Goal: Find specific page/section

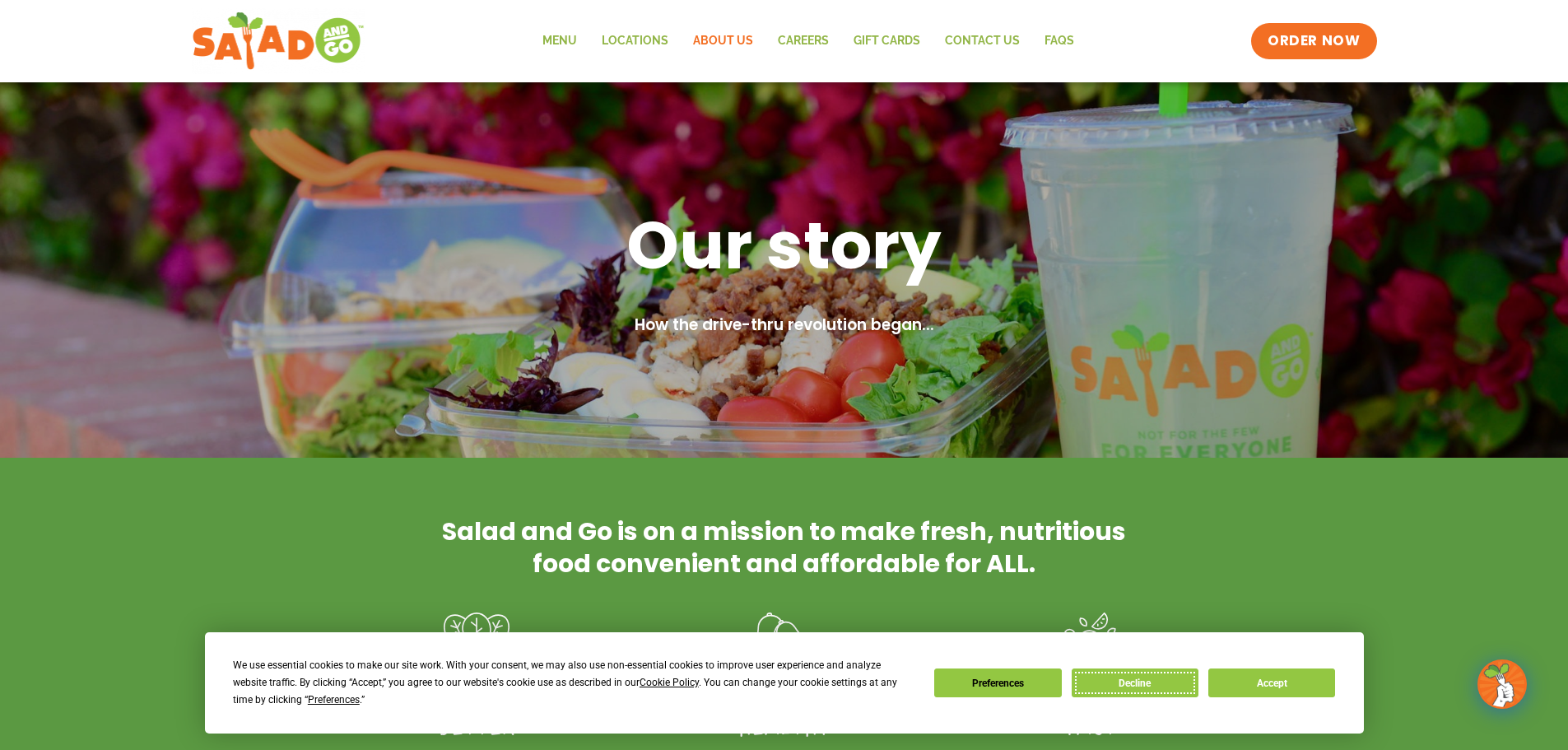
click at [1117, 694] on button "Decline" at bounding box center [1135, 683] width 127 height 29
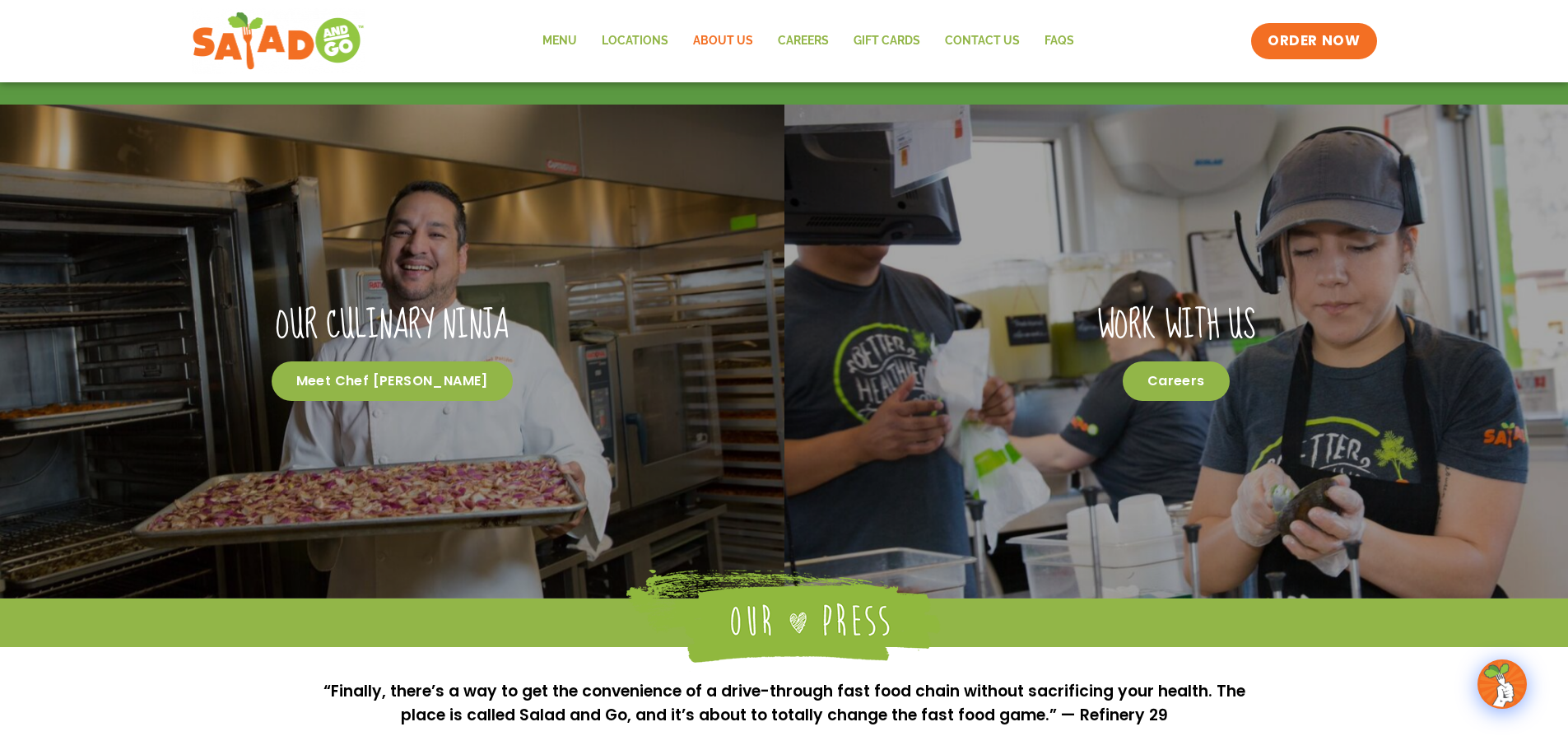
scroll to position [491, 0]
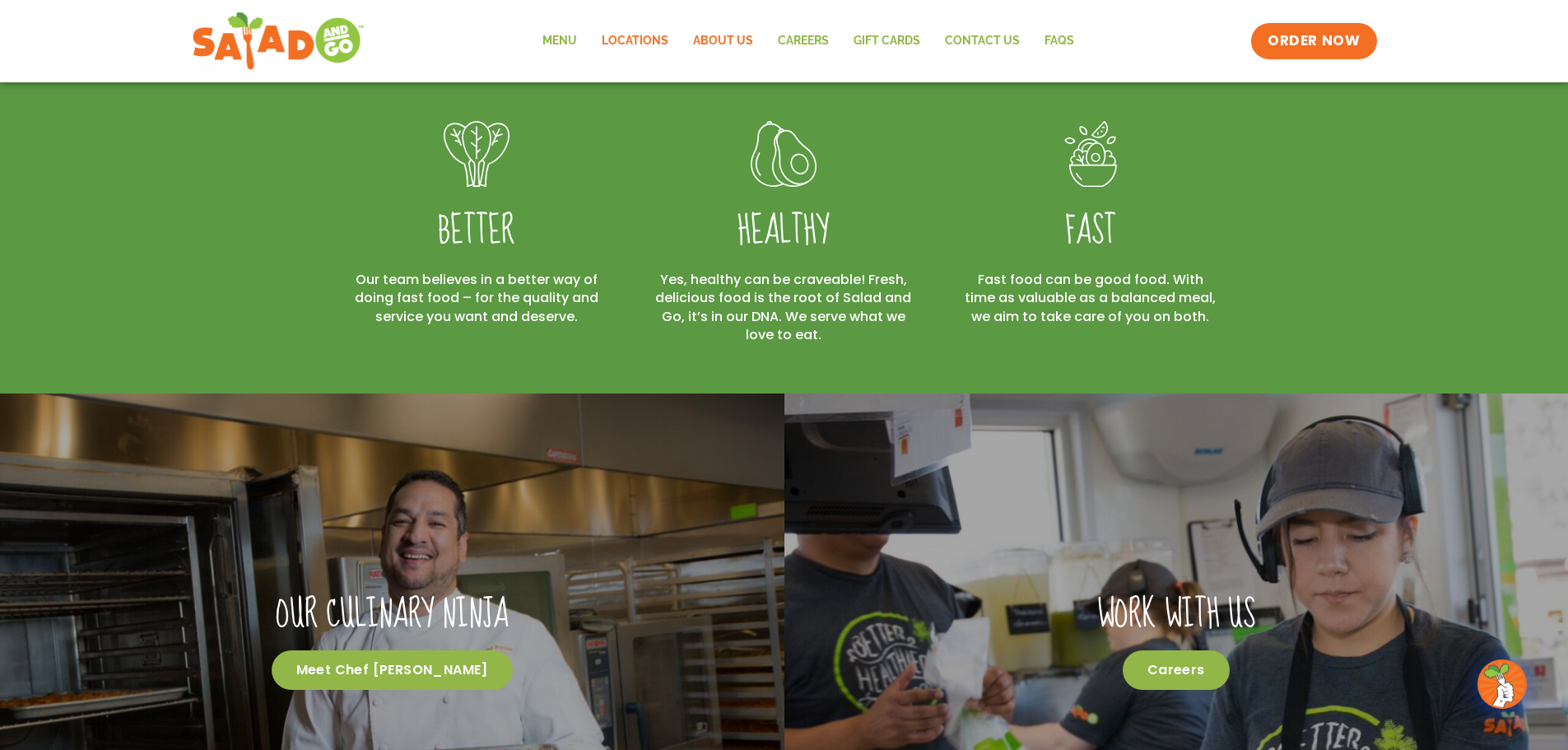
click at [640, 41] on link "Locations" at bounding box center [635, 41] width 91 height 38
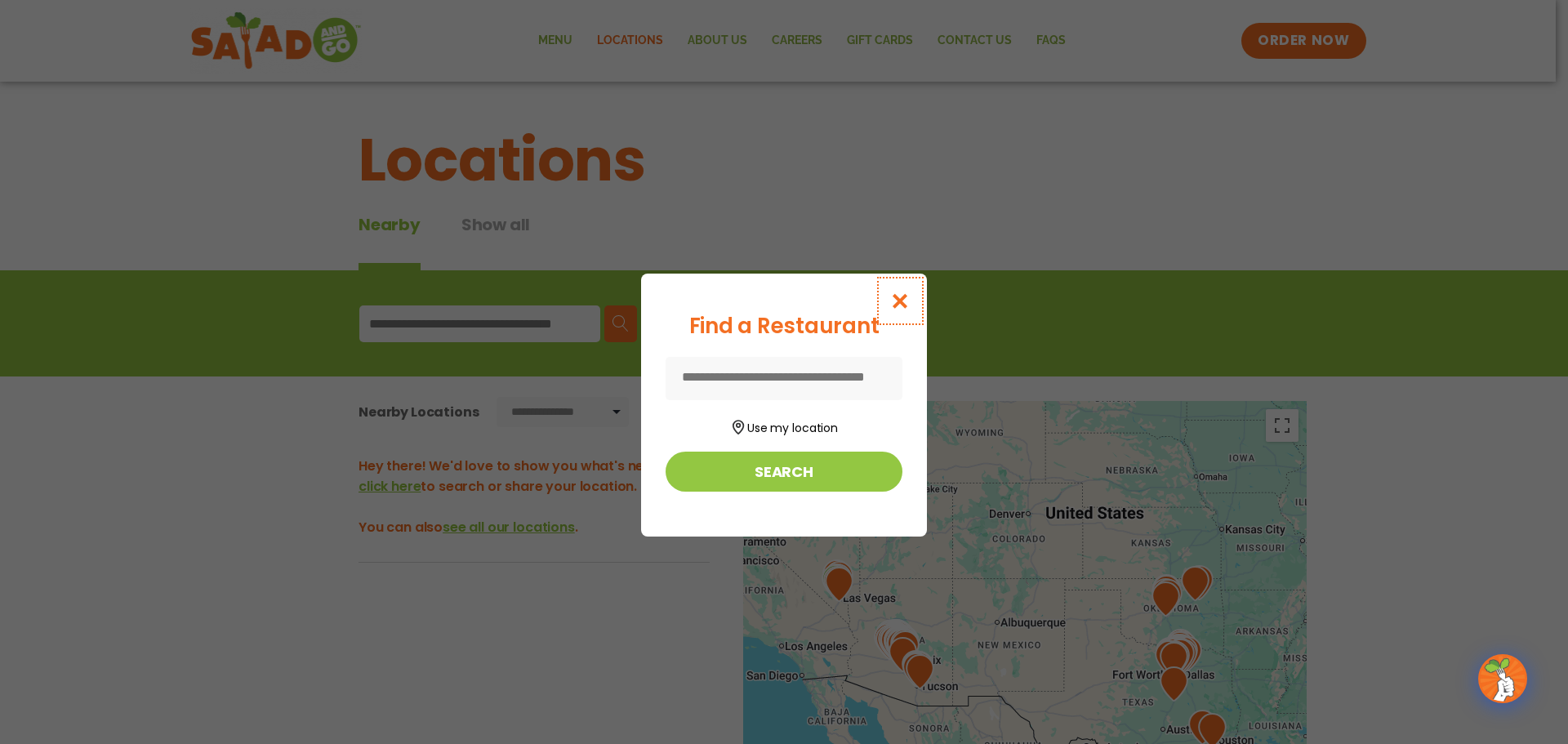
click at [900, 303] on icon "Close modal" at bounding box center [900, 301] width 20 height 17
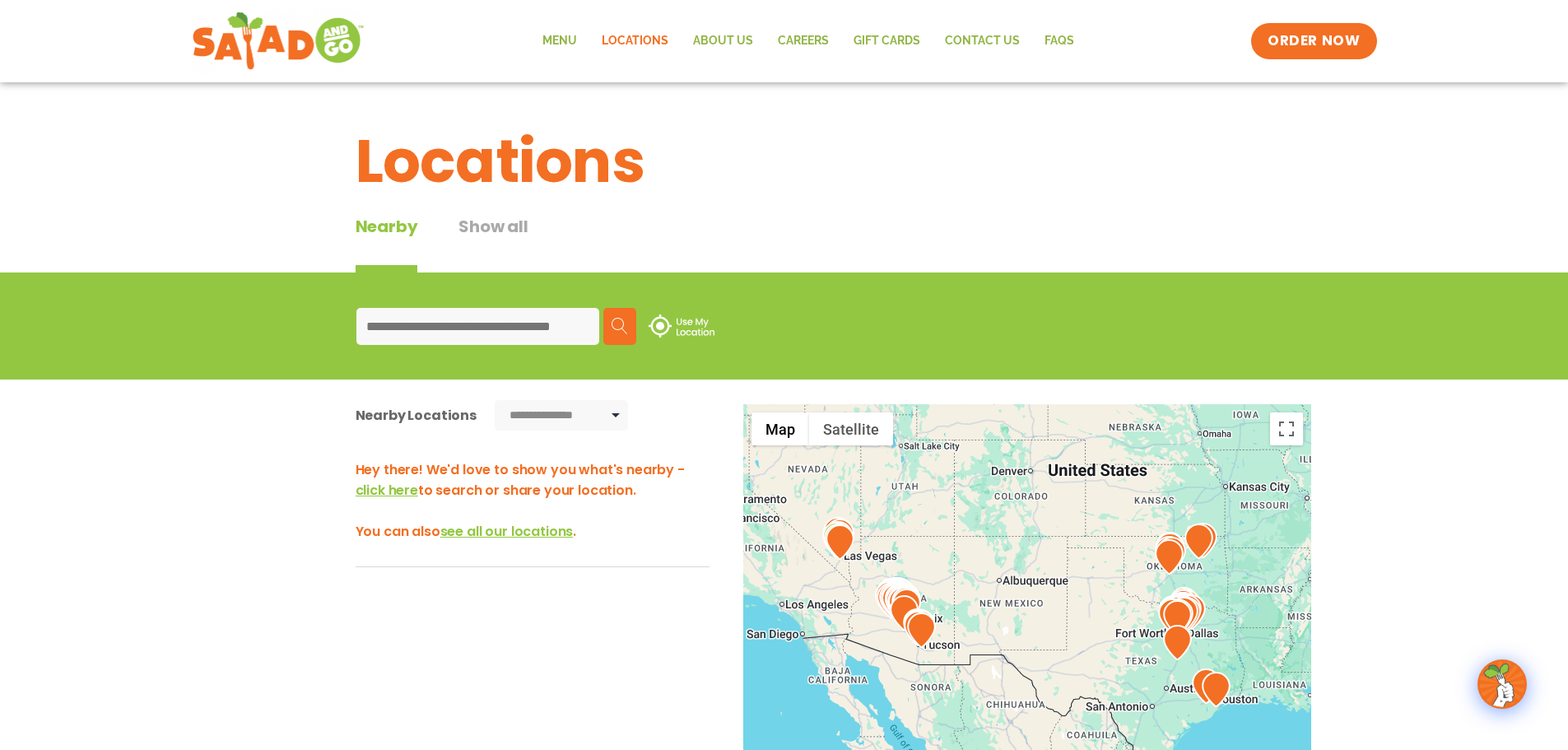
drag, startPoint x: 1122, startPoint y: 591, endPoint x: 1120, endPoint y: 562, distance: 29.1
click at [1120, 562] on div at bounding box center [1028, 676] width 569 height 546
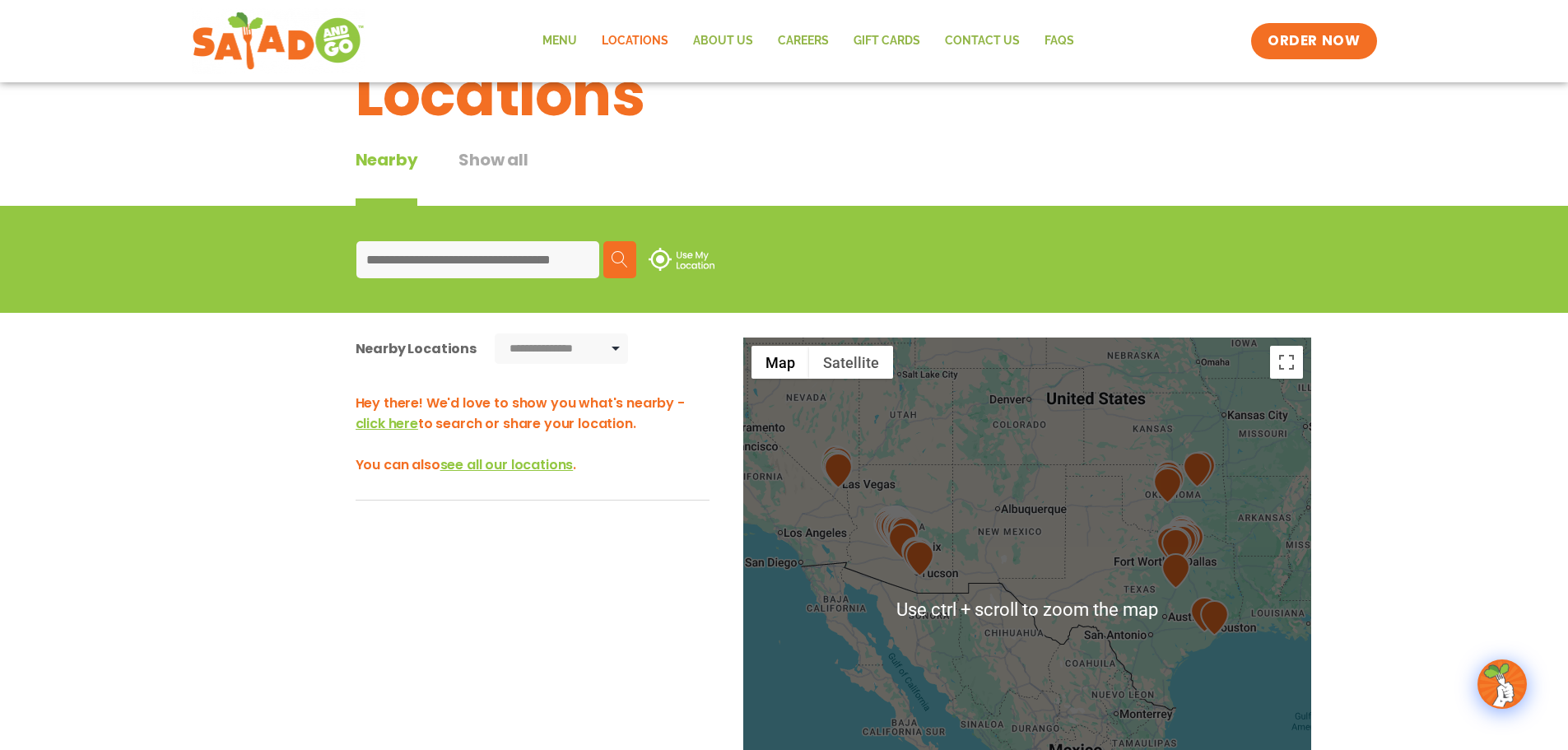
scroll to position [82, 0]
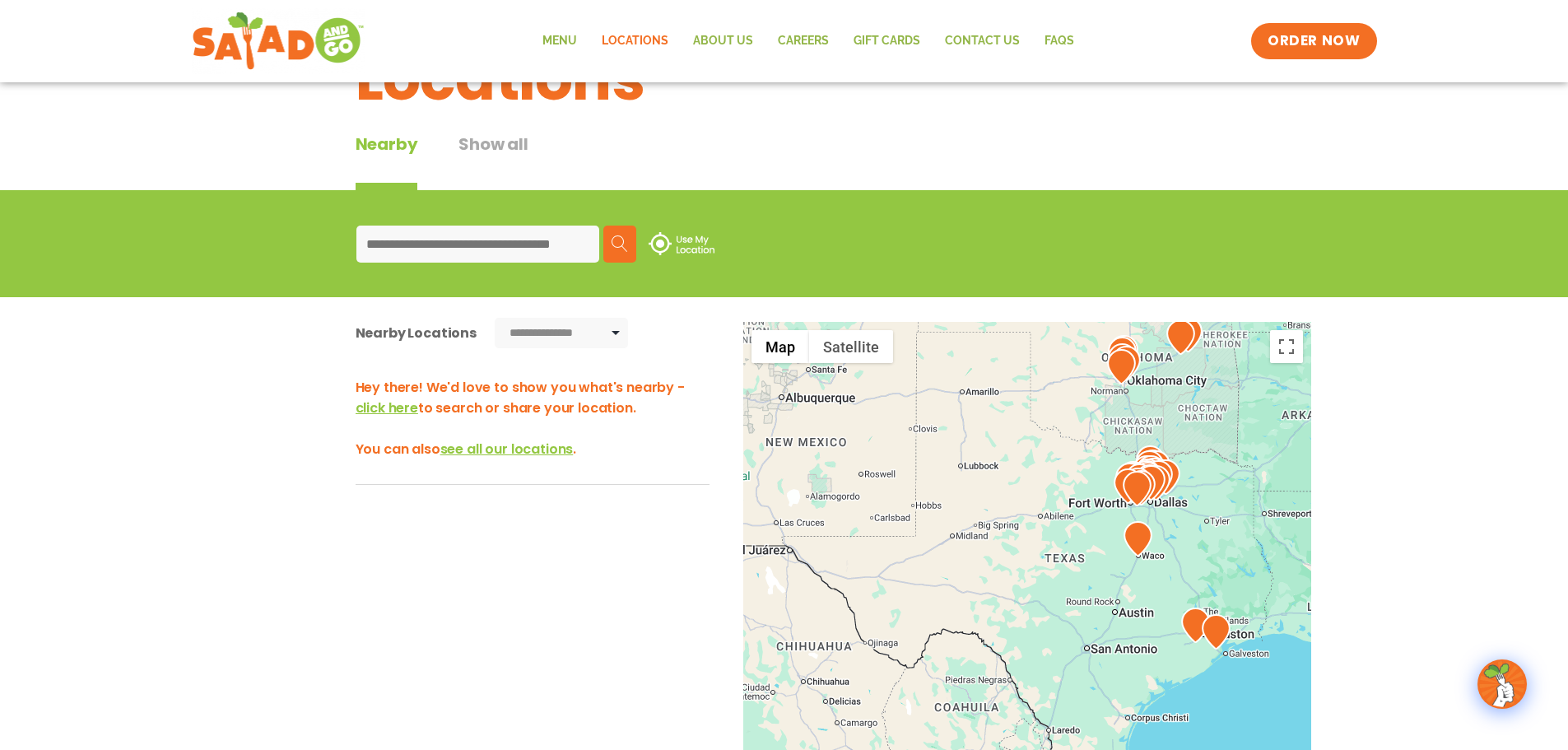
drag, startPoint x: 1169, startPoint y: 594, endPoint x: 892, endPoint y: 489, distance: 296.2
click at [892, 489] on div at bounding box center [1028, 594] width 569 height 546
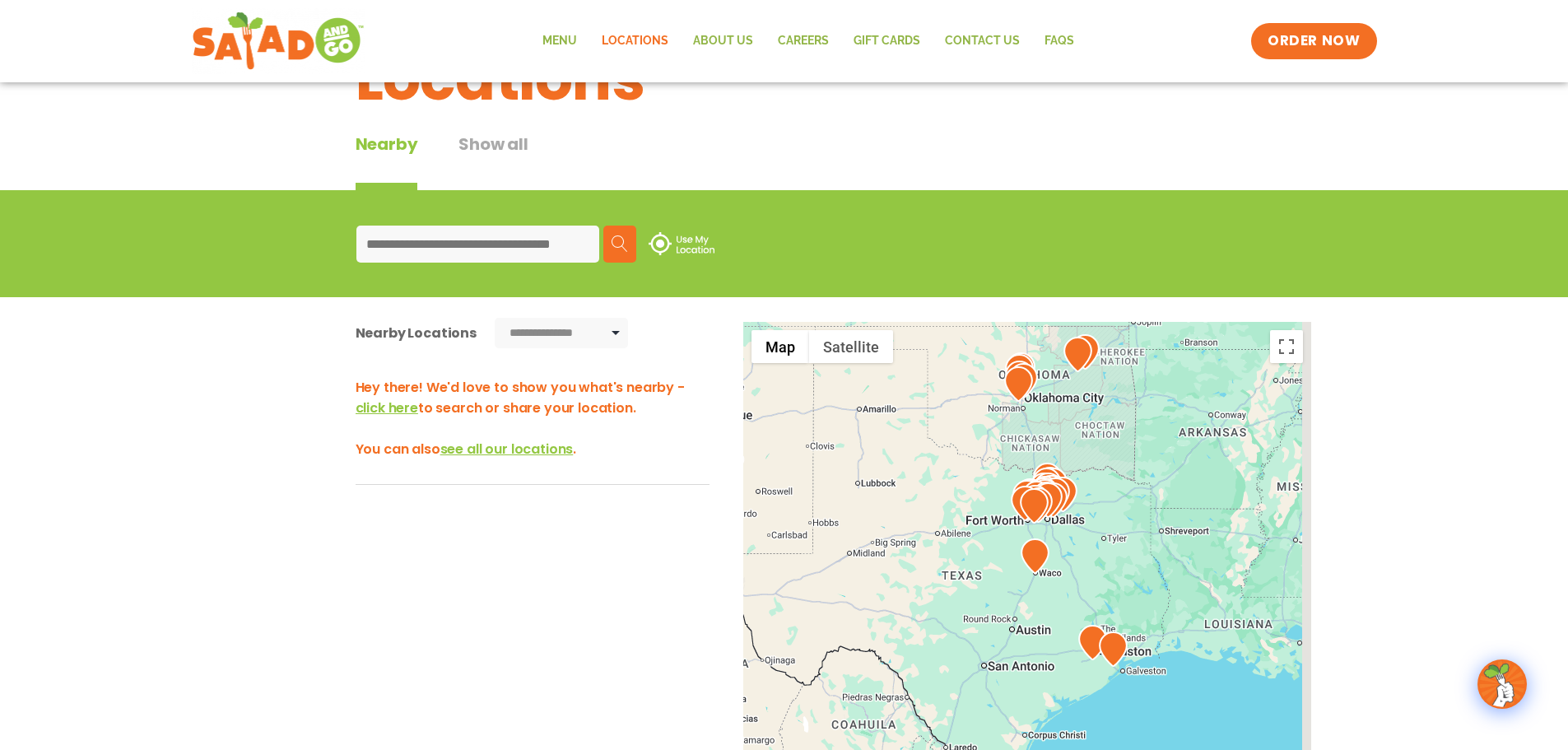
drag, startPoint x: 1016, startPoint y: 520, endPoint x: 952, endPoint y: 553, distance: 72.0
click at [952, 553] on div at bounding box center [1028, 594] width 569 height 546
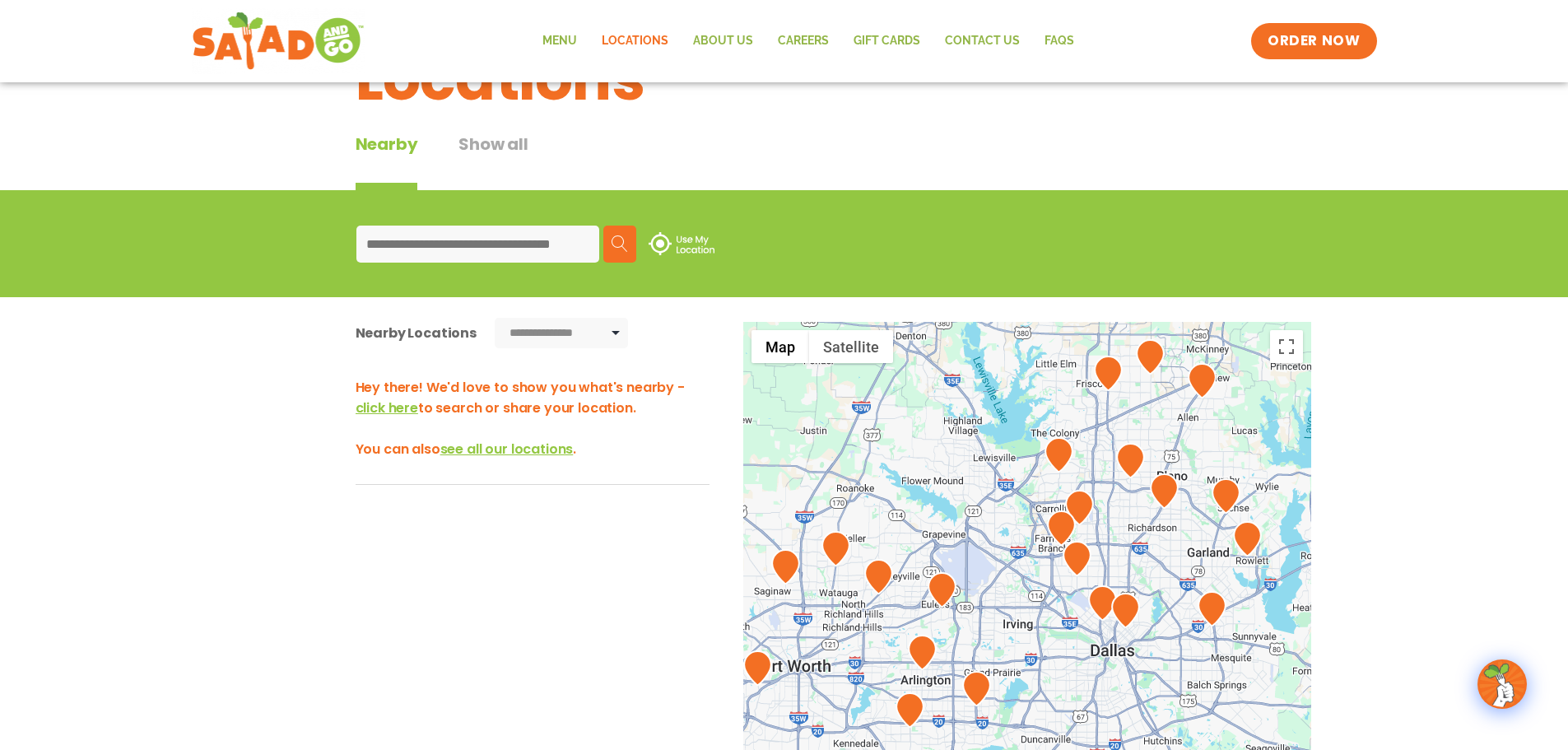
drag, startPoint x: 1085, startPoint y: 534, endPoint x: 1282, endPoint y: 421, distance: 227.1
click at [1282, 421] on div at bounding box center [1028, 594] width 569 height 546
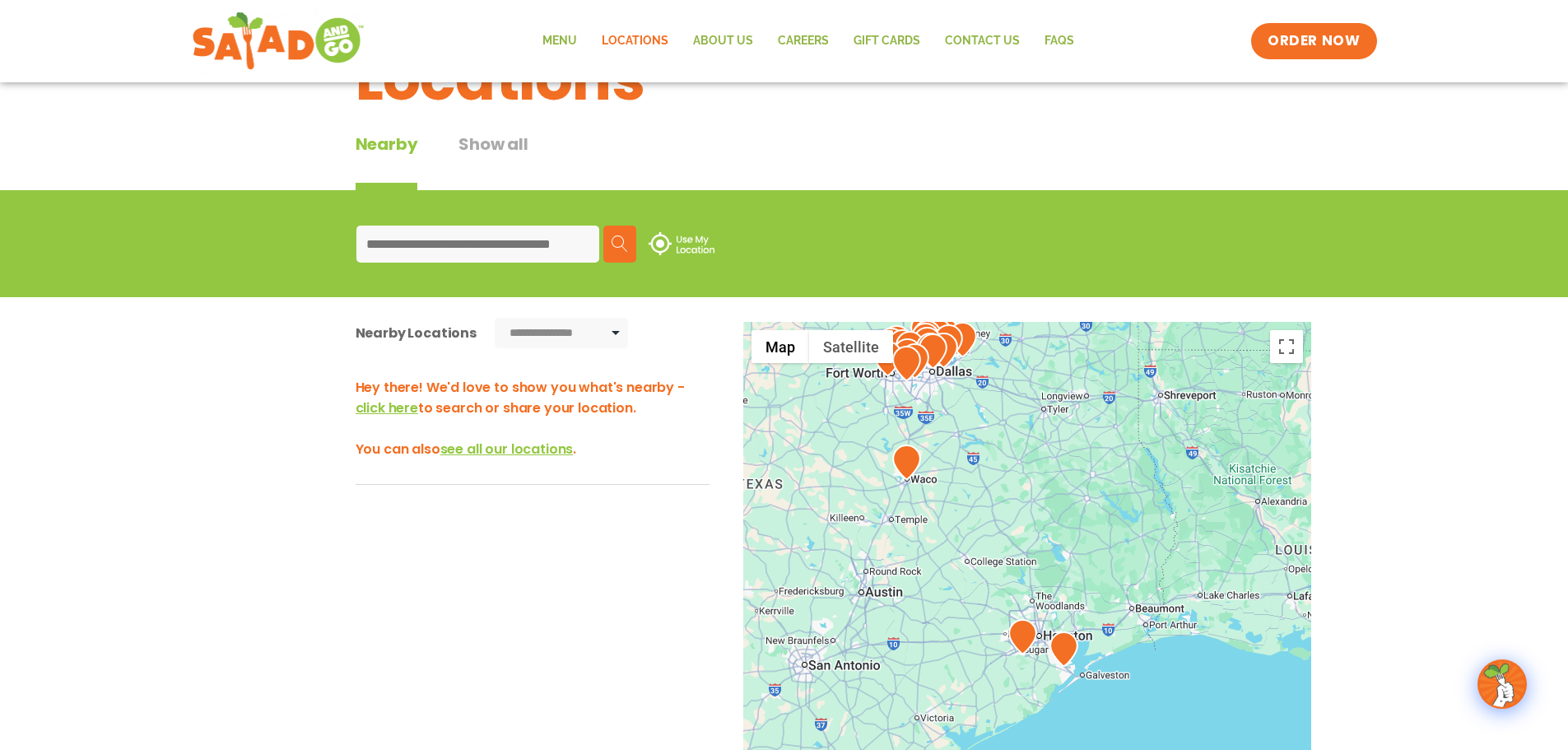
drag, startPoint x: 1172, startPoint y: 678, endPoint x: 999, endPoint y: 371, distance: 352.4
click at [999, 371] on div at bounding box center [1028, 594] width 569 height 546
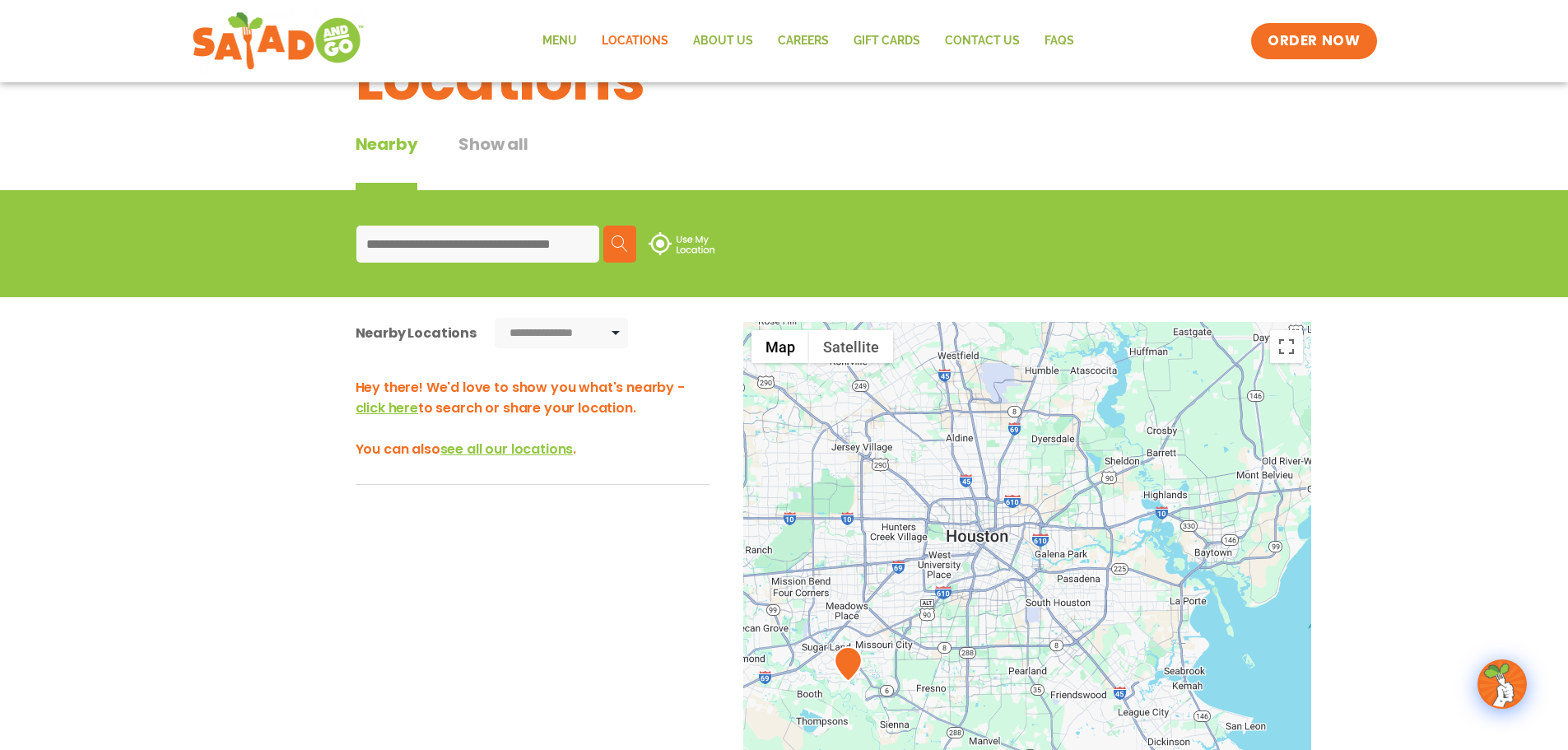
drag, startPoint x: 938, startPoint y: 563, endPoint x: 976, endPoint y: 698, distance: 140.2
click at [975, 698] on div at bounding box center [1028, 594] width 569 height 546
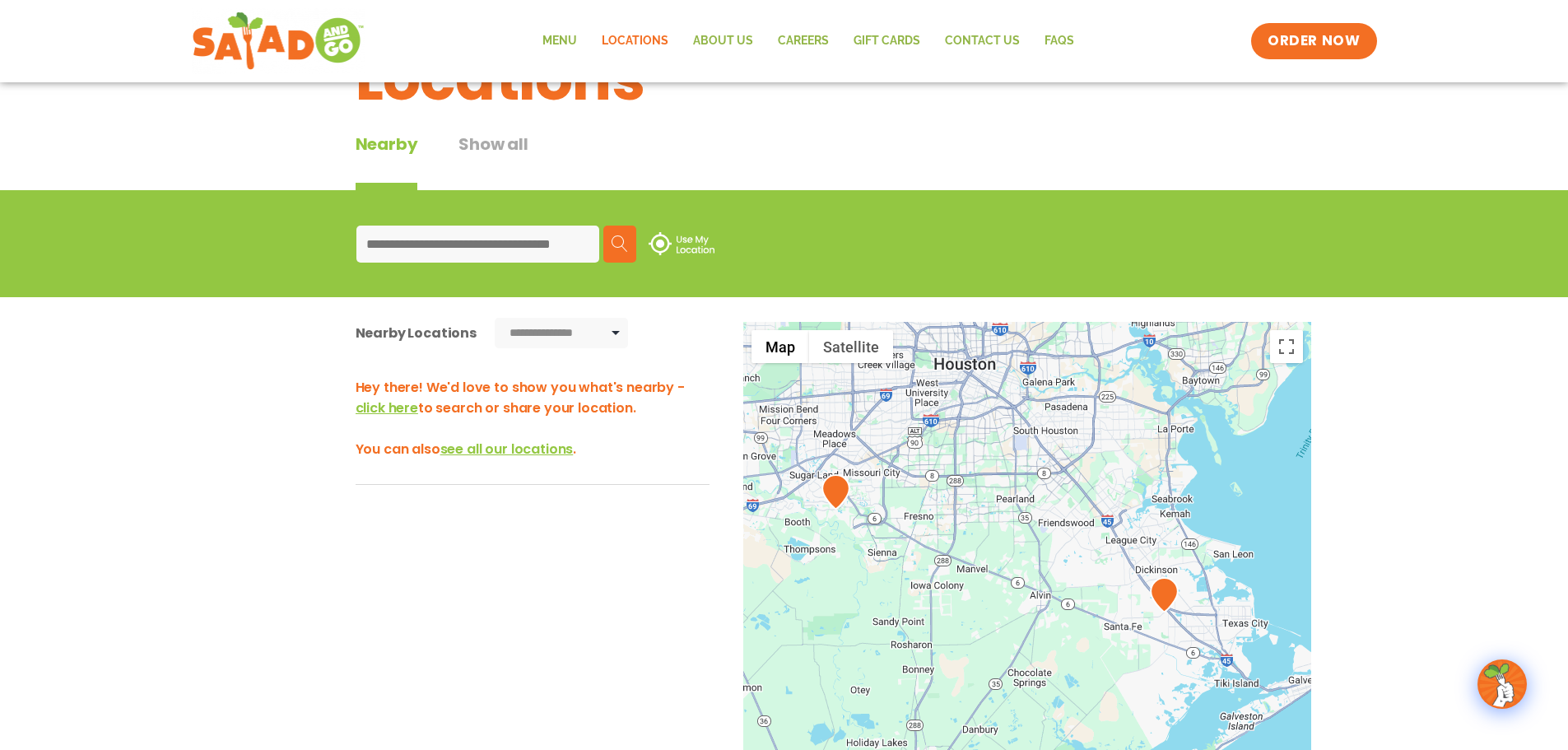
drag, startPoint x: 1039, startPoint y: 636, endPoint x: 1012, endPoint y: 433, distance: 204.8
click at [1012, 433] on div at bounding box center [1028, 594] width 569 height 546
